Goal: Task Accomplishment & Management: Manage account settings

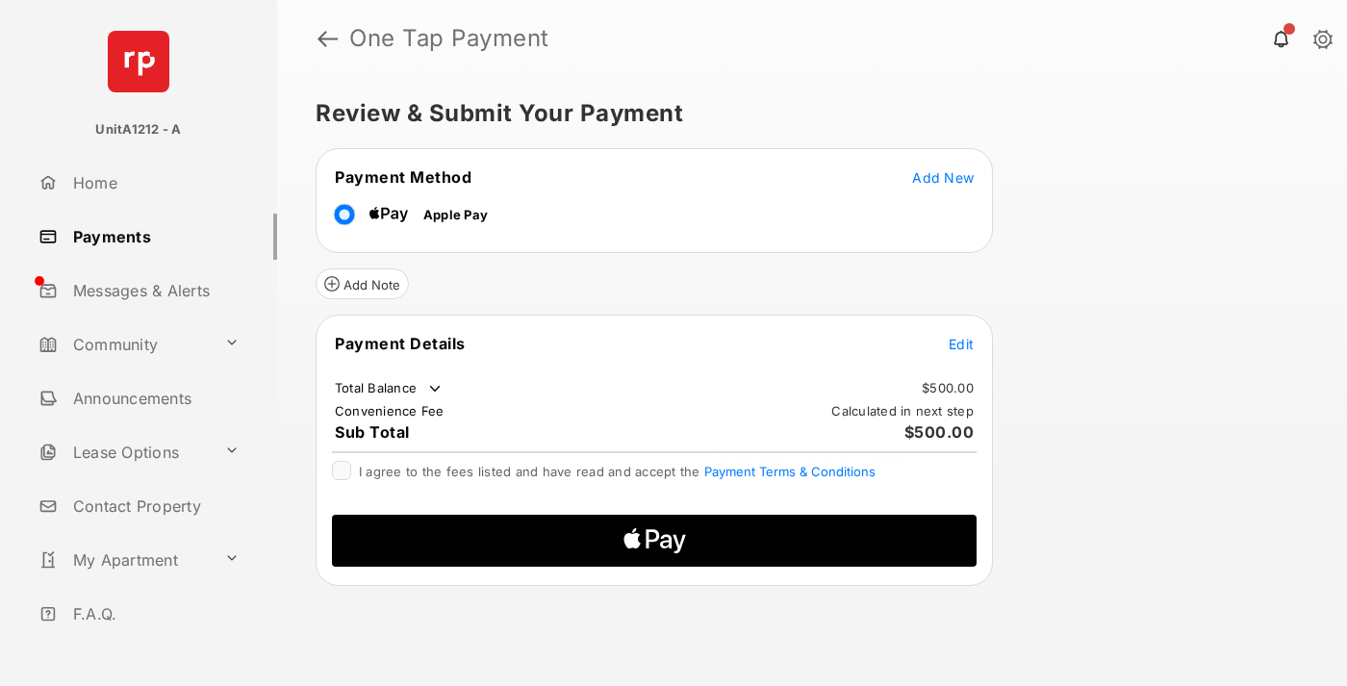
click at [943, 176] on span "Add New" at bounding box center [943, 177] width 62 height 16
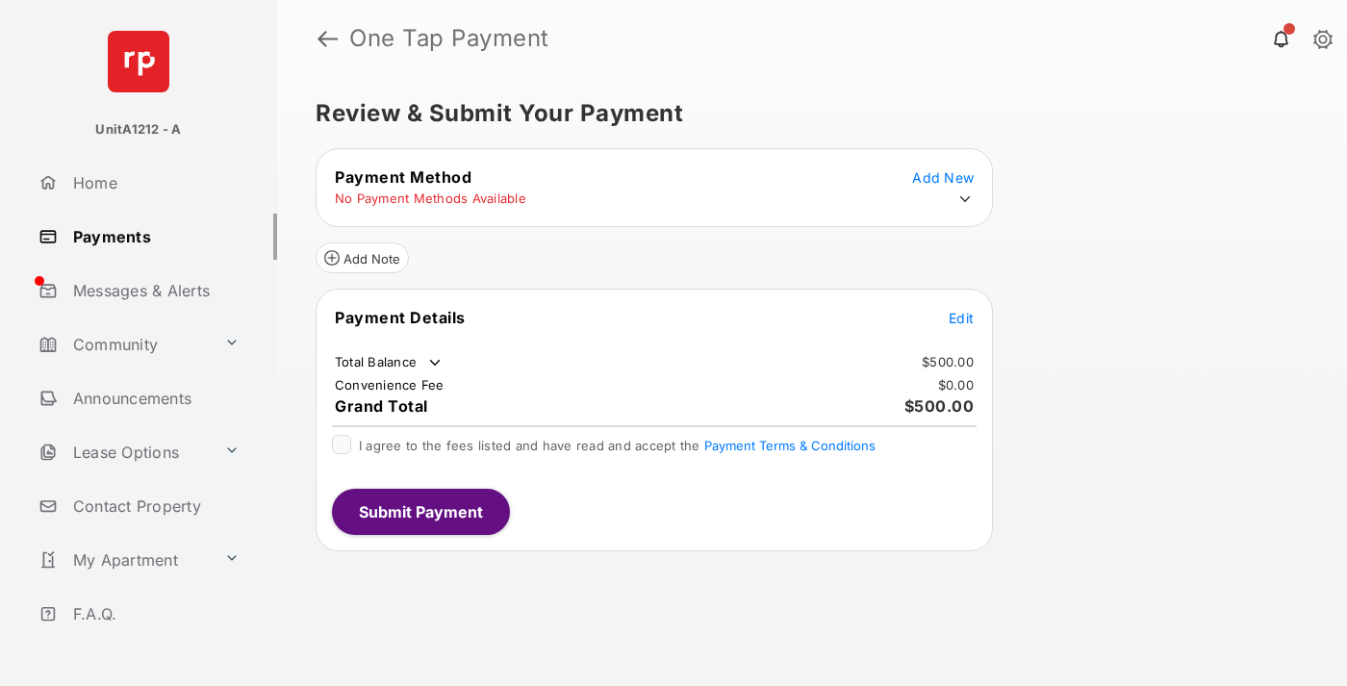
click at [965, 199] on icon at bounding box center [965, 199] width 17 height 17
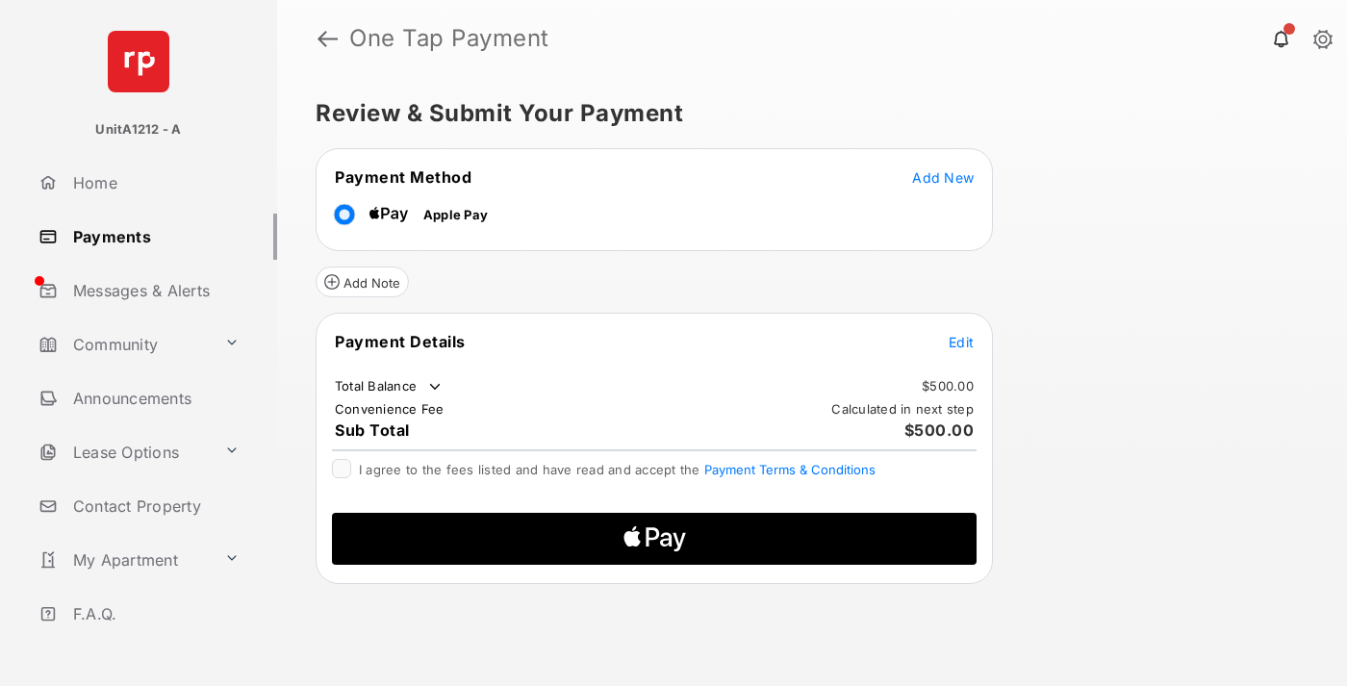
click at [961, 341] on span "Edit" at bounding box center [961, 342] width 25 height 16
